Goal: Information Seeking & Learning: Check status

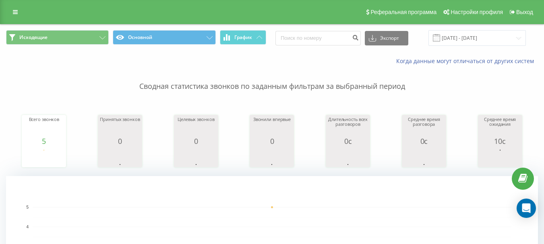
click at [367, 83] on p "Сводная статистика звонков по заданным фильтрам за выбранный период" at bounding box center [272, 78] width 532 height 27
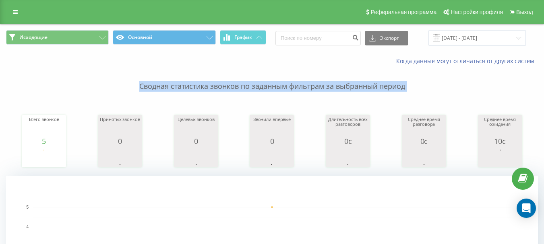
click at [367, 83] on p "Сводная статистика звонков по заданным фильтрам за выбранный период" at bounding box center [272, 78] width 532 height 27
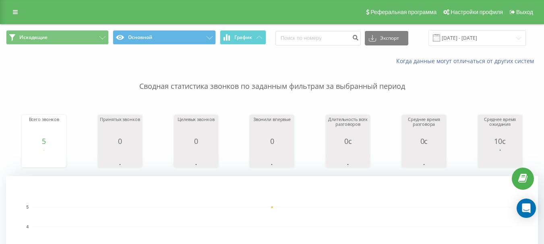
click at [430, 97] on div "Сводная статистика звонков по заданным фильтрам за выбранный период Всего звонк…" at bounding box center [272, 201] width 532 height 272
click at [315, 88] on p "Сводная статистика звонков по заданным фильтрам за выбранный период" at bounding box center [272, 78] width 532 height 27
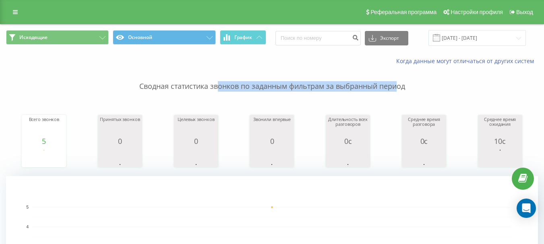
drag, startPoint x: 397, startPoint y: 90, endPoint x: 192, endPoint y: 83, distance: 205.9
click at [199, 83] on p "Сводная статистика звонков по заданным фильтрам за выбранный период" at bounding box center [272, 78] width 532 height 27
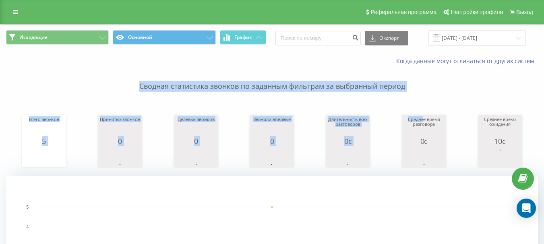
drag, startPoint x: 136, startPoint y: 85, endPoint x: 428, endPoint y: 97, distance: 292.6
click at [426, 98] on div "Сводная статистика звонков по заданным фильтрам за выбранный период Всего звонк…" at bounding box center [272, 201] width 532 height 272
click at [426, 83] on p "Сводная статистика звонков по заданным фильтрам за выбранный период" at bounding box center [272, 78] width 532 height 27
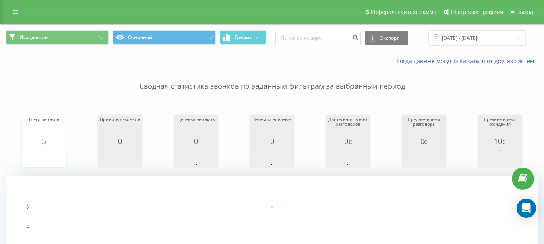
click at [426, 83] on p "Сводная статистика звонков по заданным фильтрам за выбранный период" at bounding box center [272, 78] width 532 height 27
click at [396, 87] on p "Сводная статистика звонков по заданным фильтрам за выбранный период" at bounding box center [272, 78] width 532 height 27
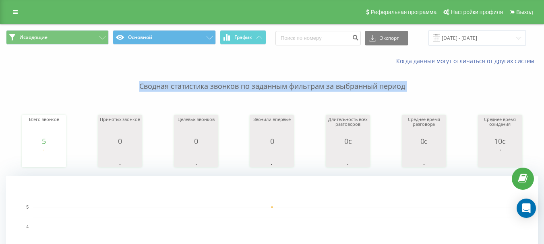
click at [396, 87] on p "Сводная статистика звонков по заданным фильтрам за выбранный период" at bounding box center [272, 78] width 532 height 27
click at [398, 89] on p "Сводная статистика звонков по заданным фильтрам за выбранный период" at bounding box center [272, 78] width 532 height 27
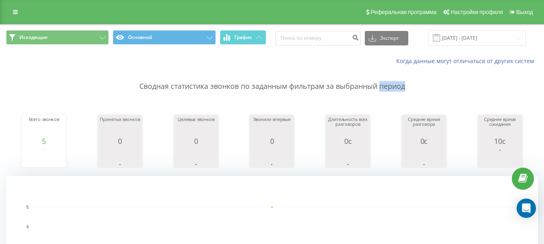
click at [398, 89] on p "Сводная статистика звонков по заданным фильтрам за выбранный период" at bounding box center [272, 78] width 532 height 27
click at [425, 89] on p "Сводная статистика звонков по заданным фильтрам за выбранный период" at bounding box center [272, 78] width 532 height 27
